Goal: Transaction & Acquisition: Purchase product/service

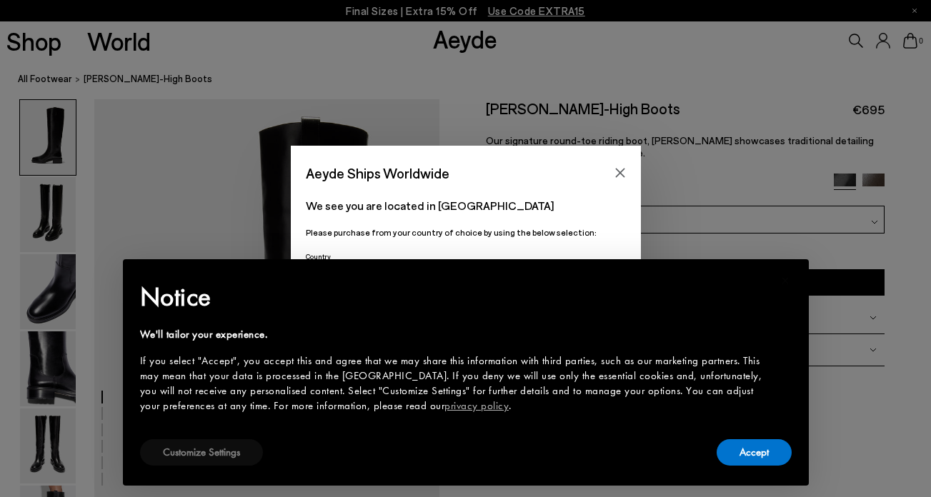
click at [187, 457] on button "Customize Settings" at bounding box center [201, 452] width 123 height 26
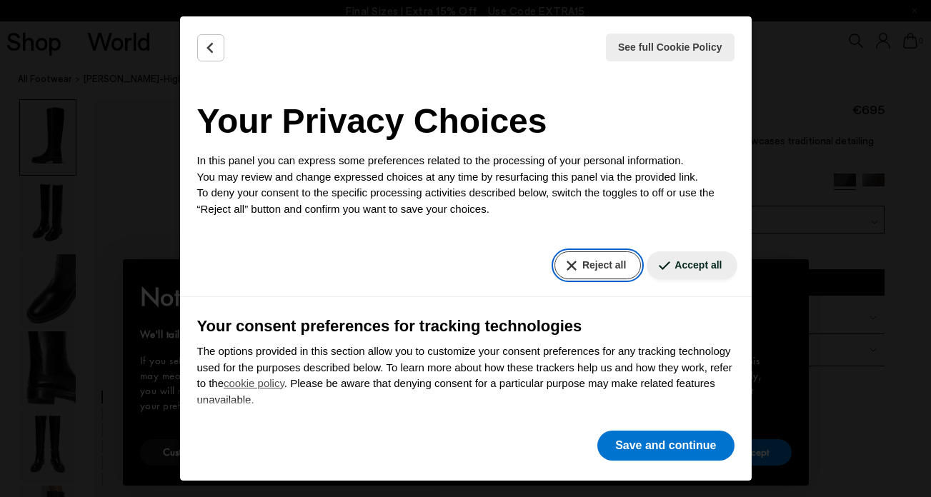
click at [603, 255] on button "Reject all" at bounding box center [598, 266] width 86 height 28
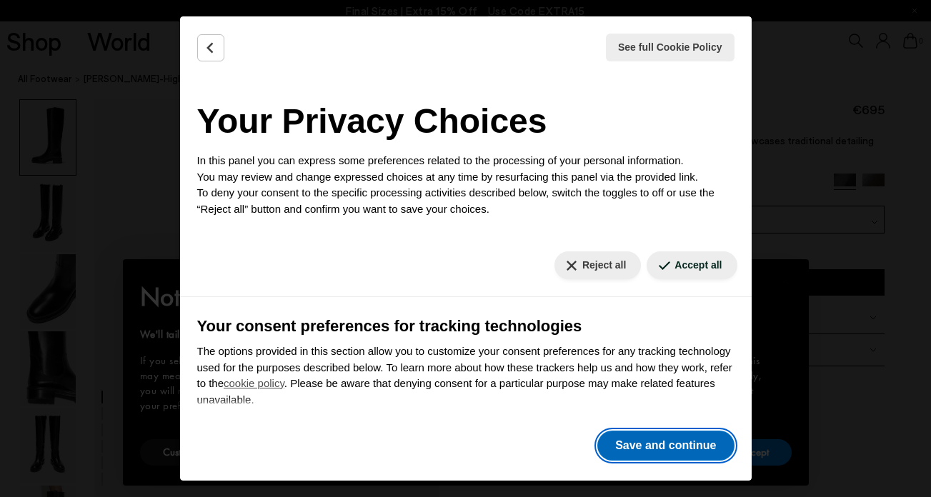
click at [667, 438] on button "Save and continue" at bounding box center [665, 446] width 136 height 30
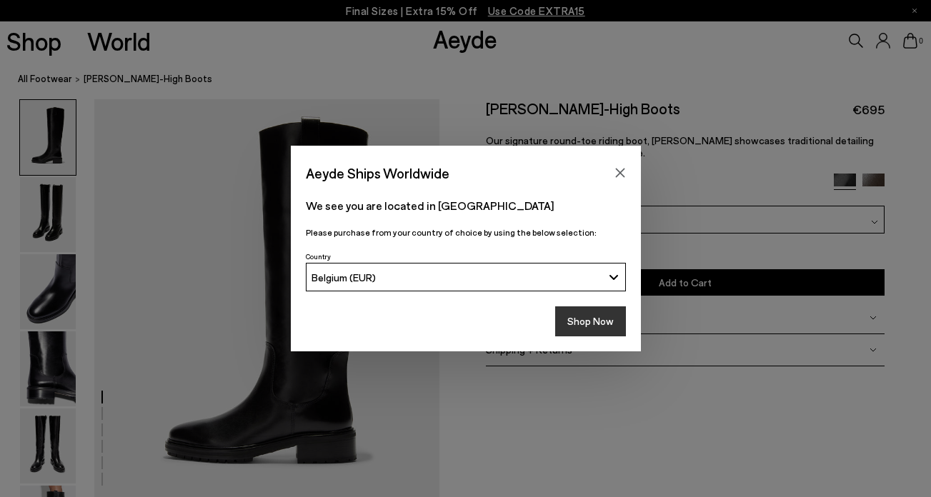
click at [602, 317] on button "Shop Now" at bounding box center [590, 322] width 71 height 30
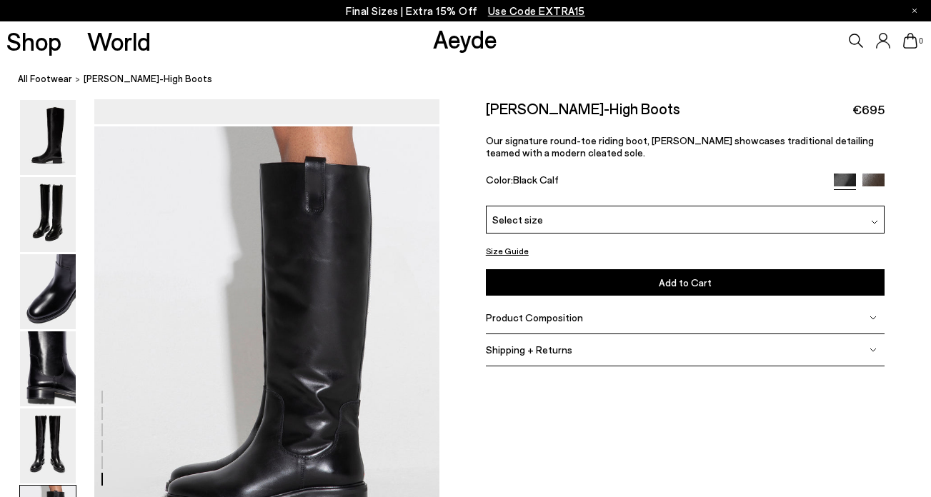
scroll to position [2217, 0]
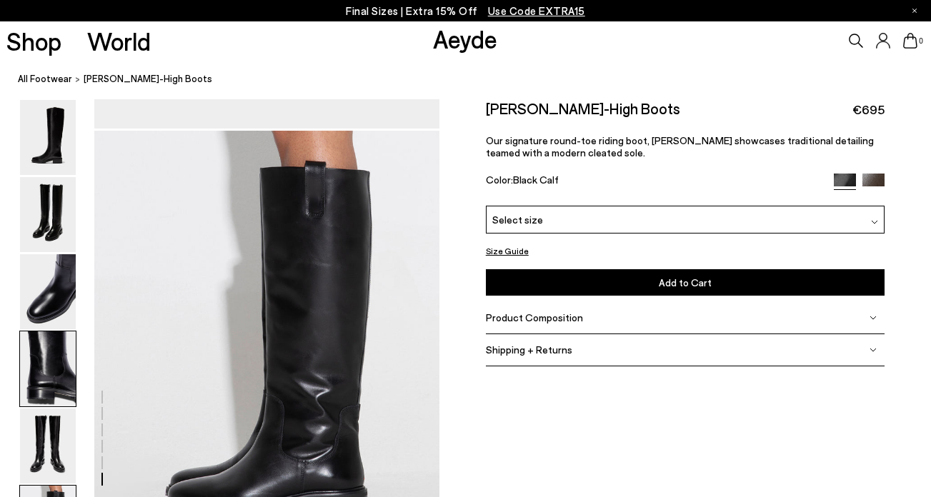
click at [39, 383] on img at bounding box center [48, 369] width 56 height 75
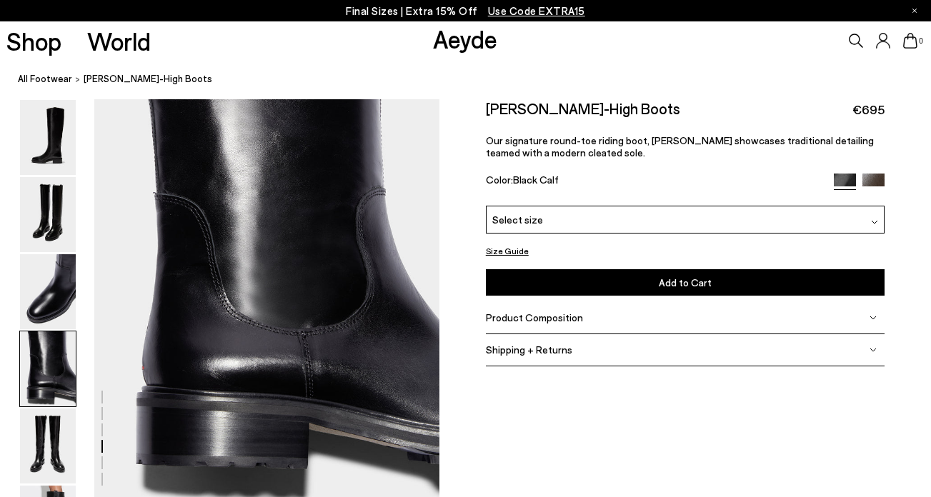
scroll to position [1373, 0]
click at [74, 131] on img at bounding box center [48, 137] width 56 height 75
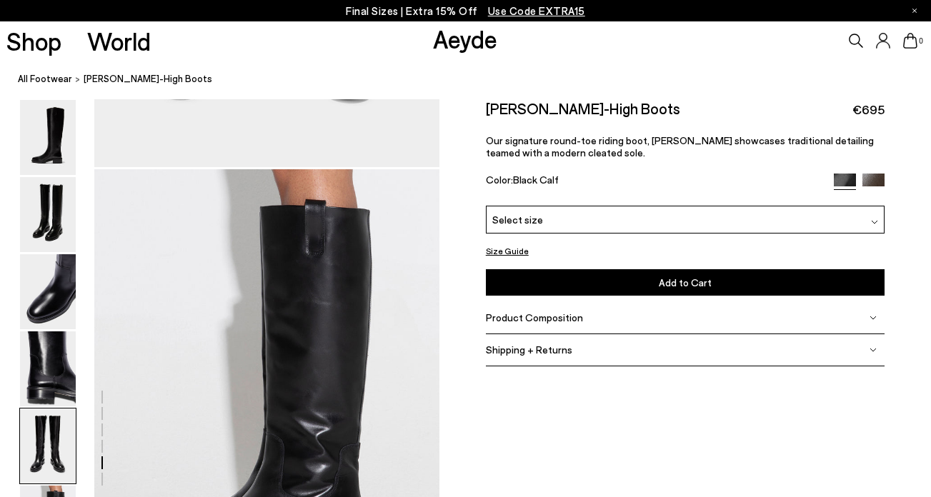
scroll to position [2179, 0]
